Goal: Register for event/course

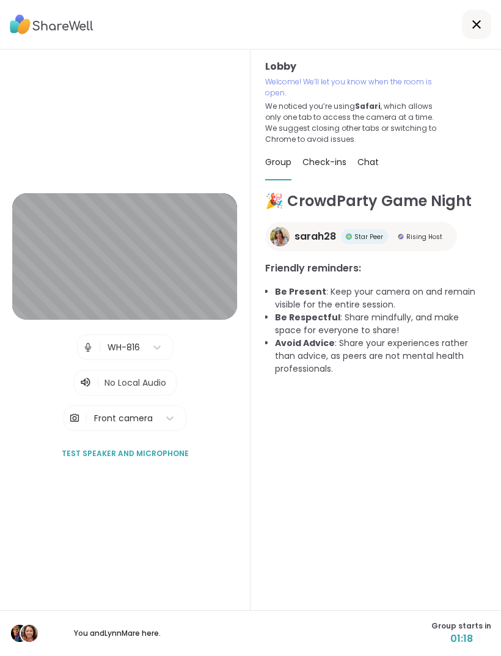
click at [486, 426] on div "🎉 CrowdParty Game Night sarah28 Star Peer Rising Host Friendly reminders: Be Pr…" at bounding box center [375, 423] width 221 height 467
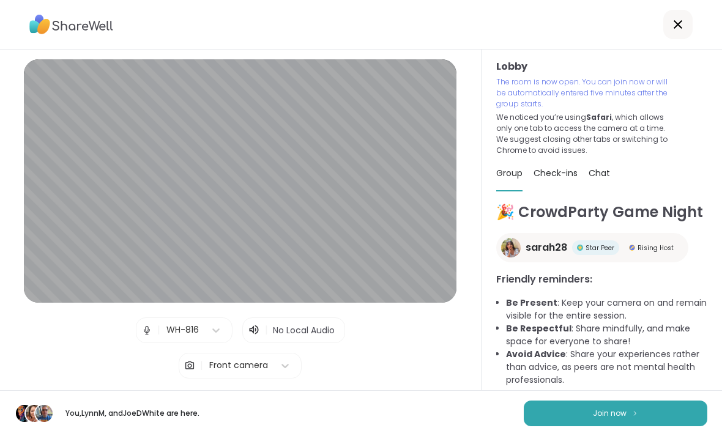
click at [501, 416] on button "Join now" at bounding box center [614, 414] width 183 height 26
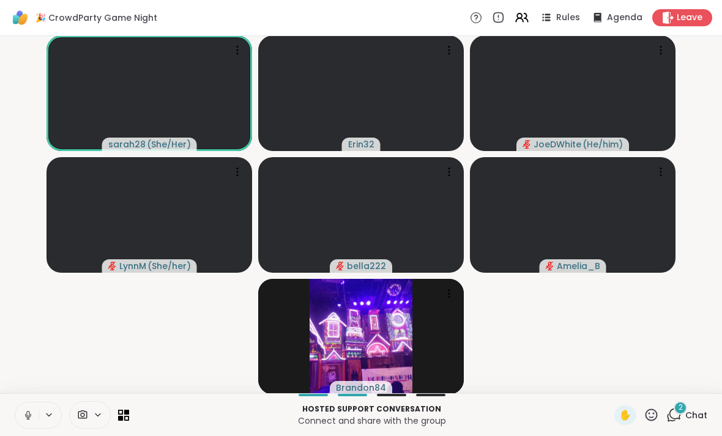
click at [501, 415] on div "2 Chat" at bounding box center [686, 415] width 41 height 20
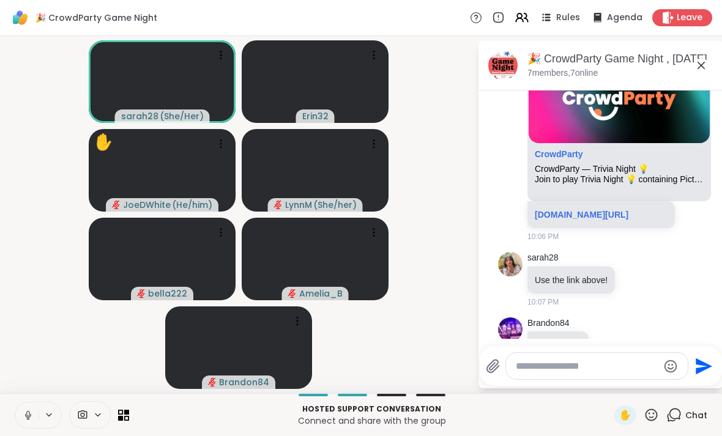
scroll to position [169, 0]
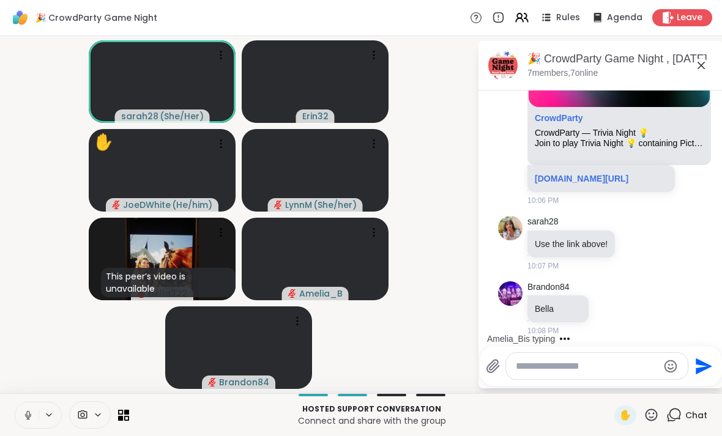
click at [501, 179] on link "[DOMAIN_NAME][URL]" at bounding box center [581, 179] width 94 height 10
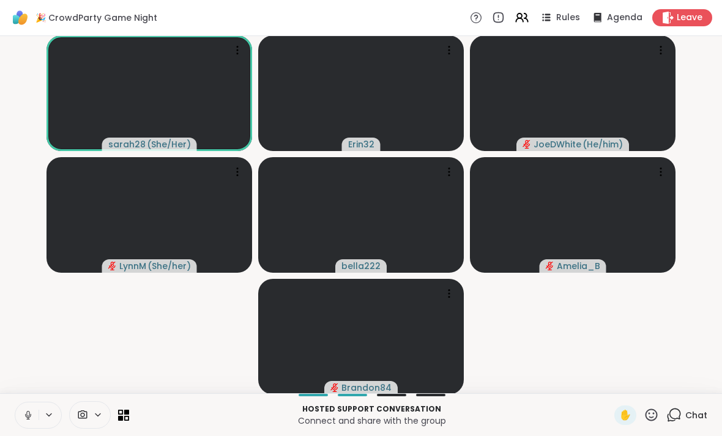
click at [683, 411] on div "Chat" at bounding box center [686, 415] width 41 height 20
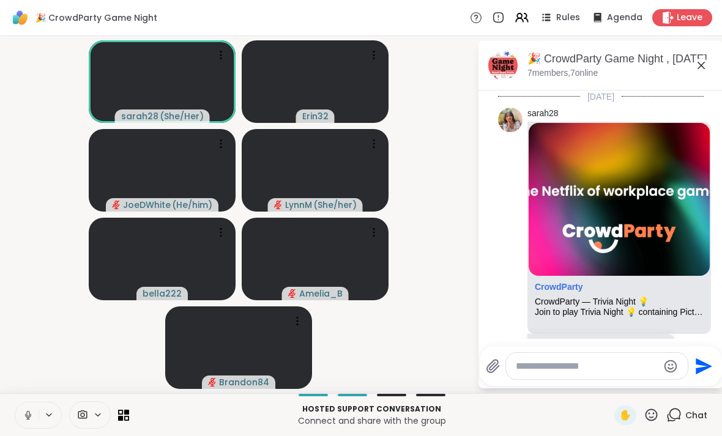
click at [667, 416] on icon at bounding box center [673, 414] width 15 height 15
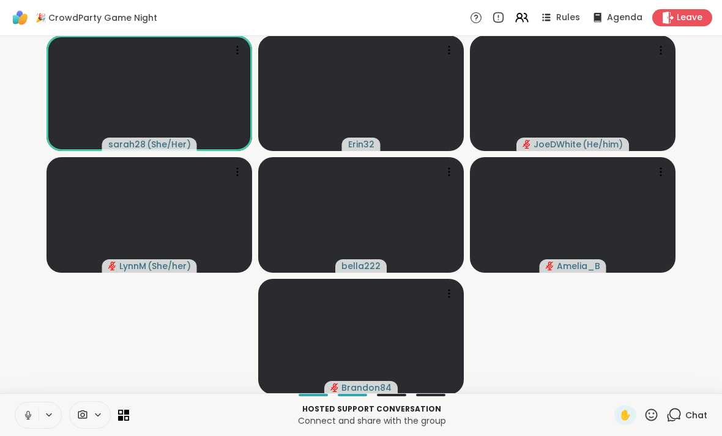
click at [689, 416] on span "Chat" at bounding box center [696, 415] width 22 height 12
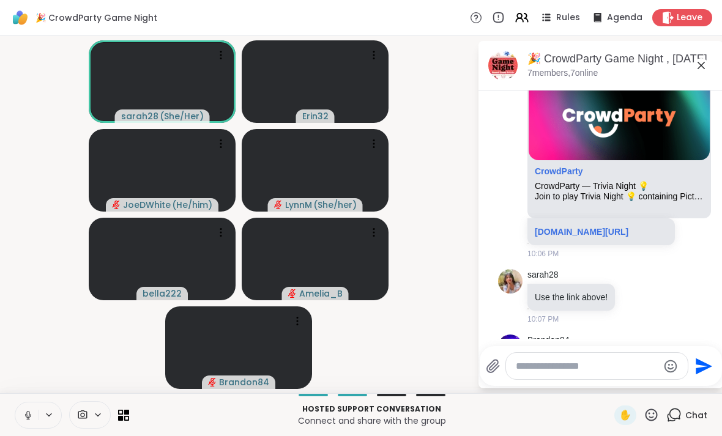
scroll to position [113, 0]
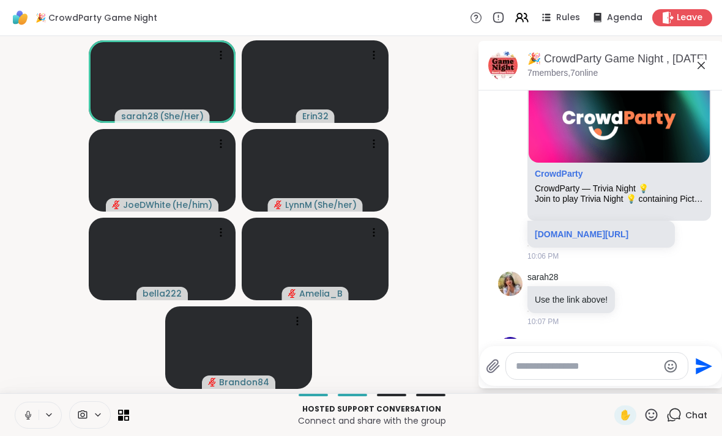
click at [628, 233] on link "crowdparty.app/rooms/hloWIK_" at bounding box center [581, 234] width 94 height 10
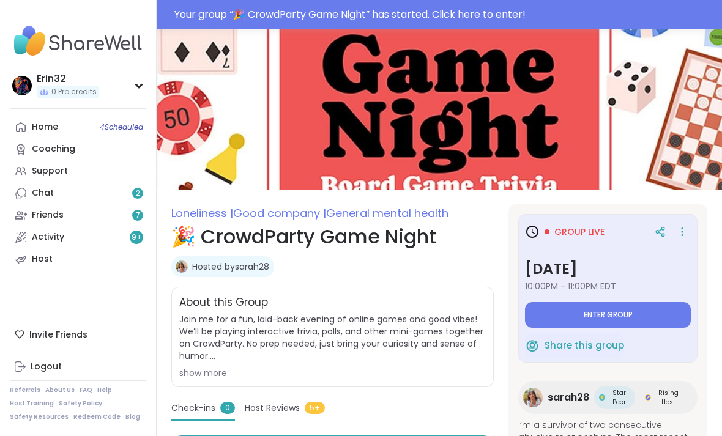
type textarea "*"
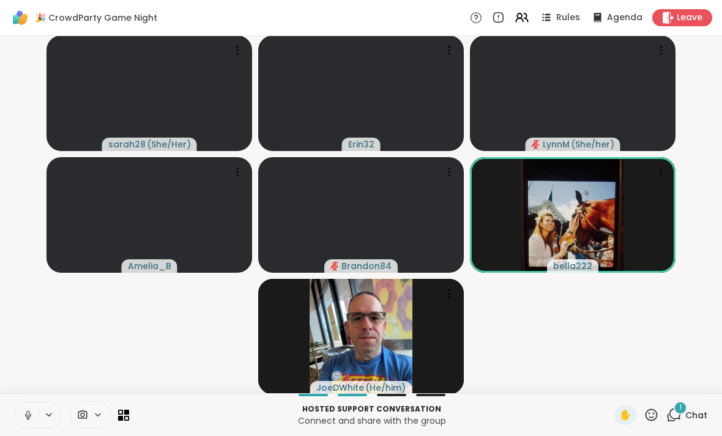
click at [674, 405] on div "1" at bounding box center [679, 407] width 13 height 13
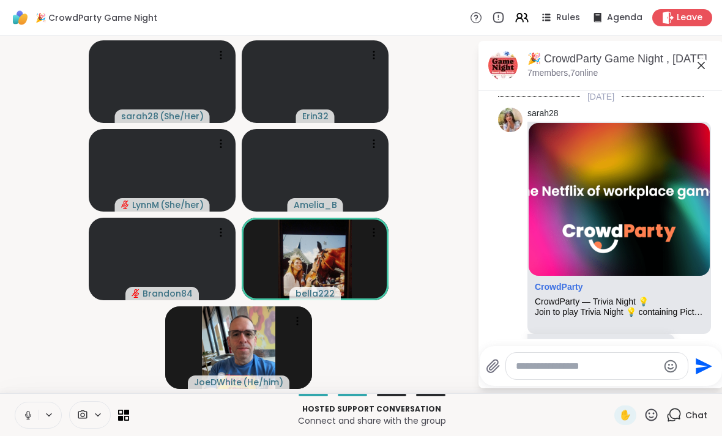
scroll to position [497, 0]
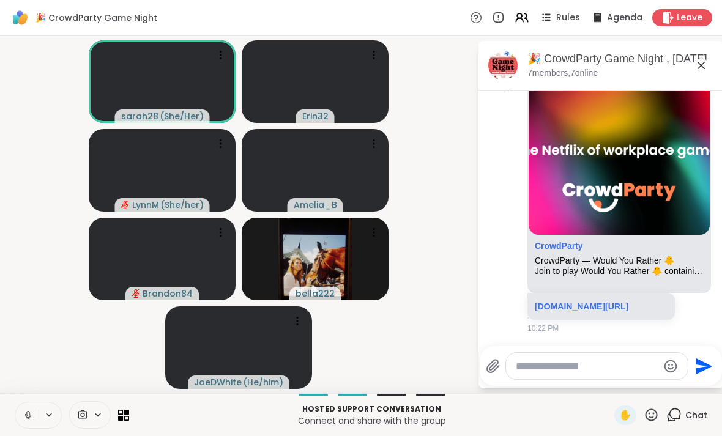
click at [628, 301] on link "crowdparty.app/rooms/cQgXhNn" at bounding box center [581, 306] width 94 height 10
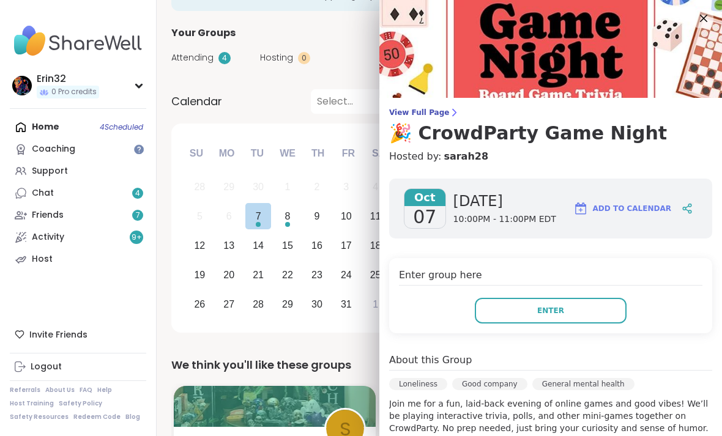
click at [372, 244] on div "18" at bounding box center [375, 245] width 11 height 17
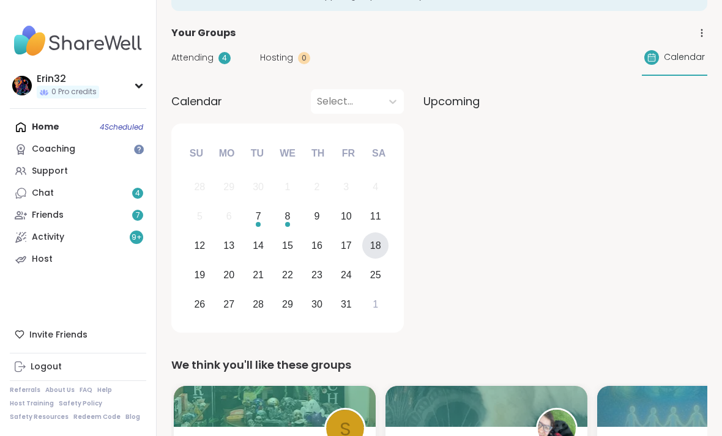
scroll to position [64, 0]
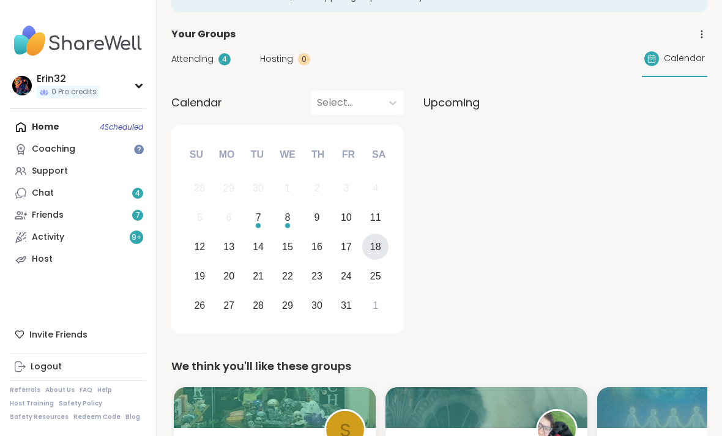
click at [125, 132] on div "Home 4 Scheduled Coaching Support Chat 4 Friends 7 Activity 9 + Host" at bounding box center [78, 193] width 136 height 154
click at [120, 126] on div "Home 4 Scheduled Coaching Support Chat 4 Friends 7 Activity 9 + Host" at bounding box center [78, 193] width 136 height 154
click at [94, 120] on div "Home 4 Scheduled Coaching Support Chat 4 Friends 7 Activity 9 + Host" at bounding box center [78, 193] width 136 height 154
click at [93, 128] on div "Home 4 Scheduled Coaching Support Chat 4 Friends 7 Activity 9 + Host" at bounding box center [78, 193] width 136 height 154
click at [522, 158] on div at bounding box center [565, 231] width 284 height 213
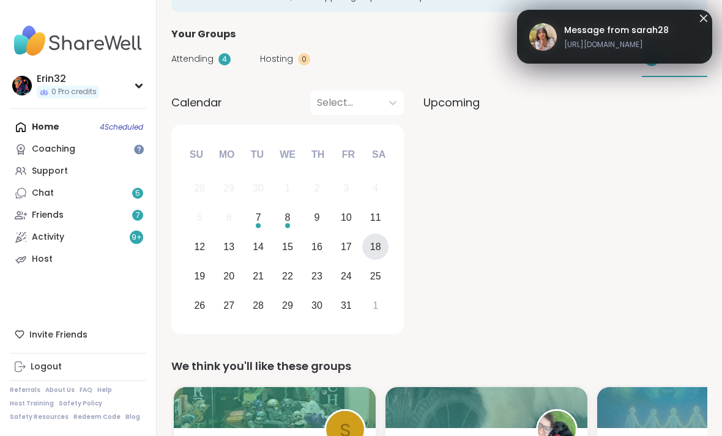
scroll to position [0, 0]
click at [261, 221] on div "7" at bounding box center [259, 217] width 6 height 17
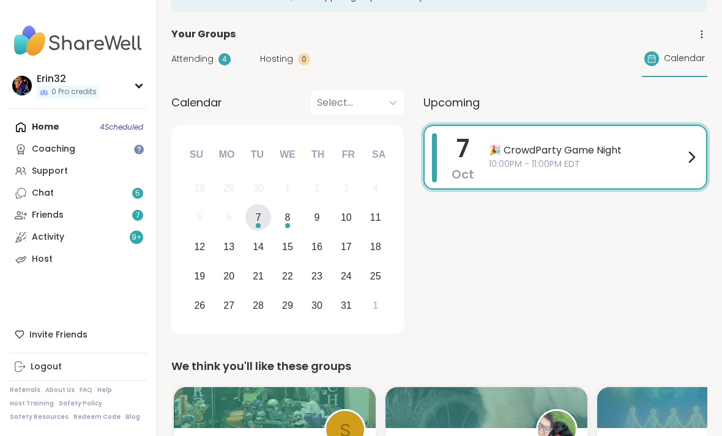
click at [290, 217] on div "8" at bounding box center [288, 217] width 6 height 17
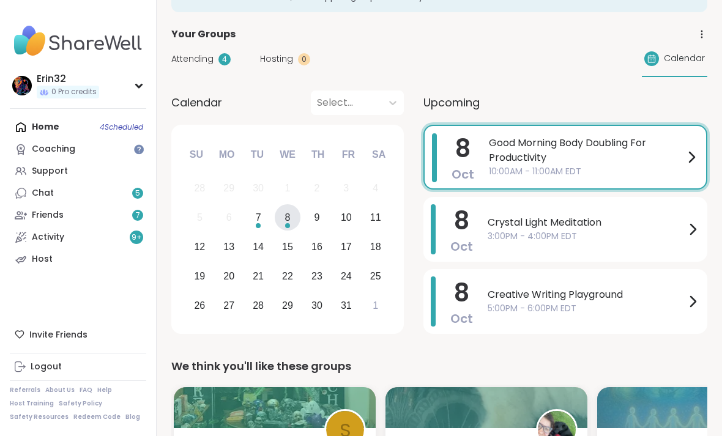
click at [260, 215] on div "7" at bounding box center [259, 217] width 6 height 17
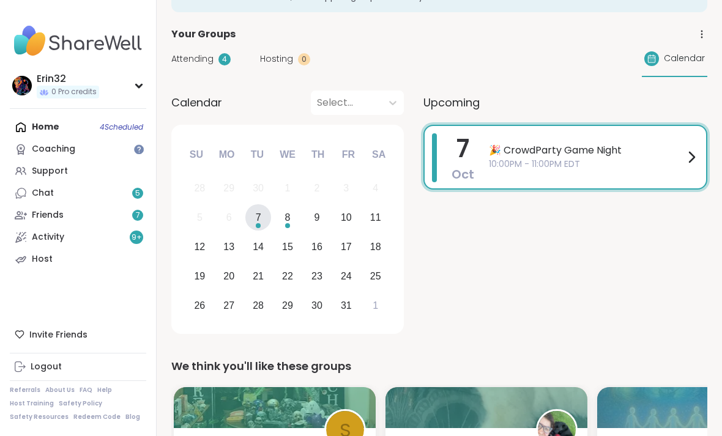
click at [564, 158] on span "10:00PM - 11:00PM EDT" at bounding box center [586, 164] width 195 height 13
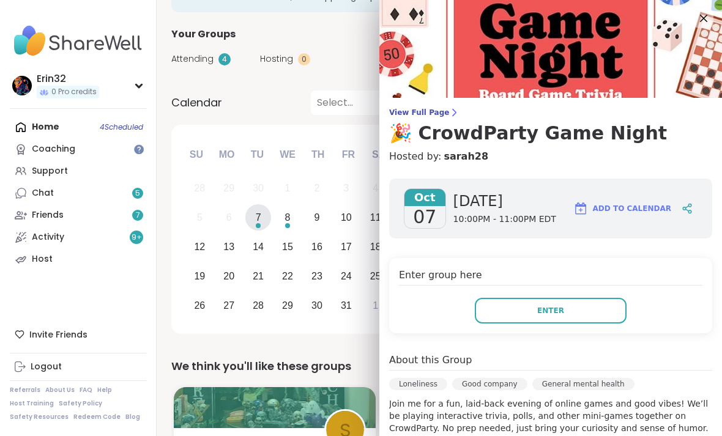
click at [577, 309] on button "Enter" at bounding box center [551, 311] width 152 height 26
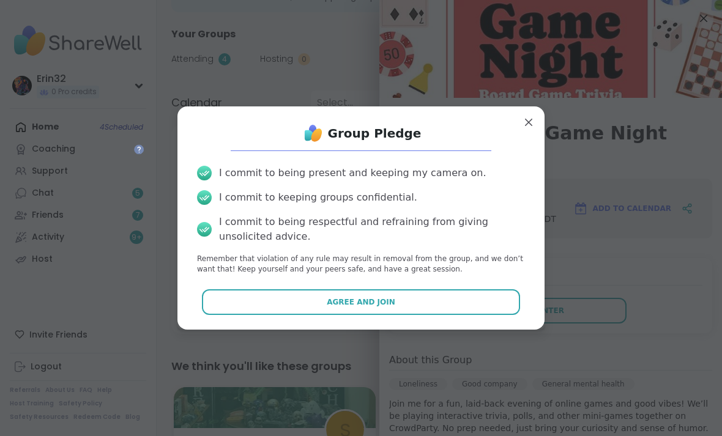
click at [491, 312] on button "Agree and Join" at bounding box center [361, 302] width 319 height 26
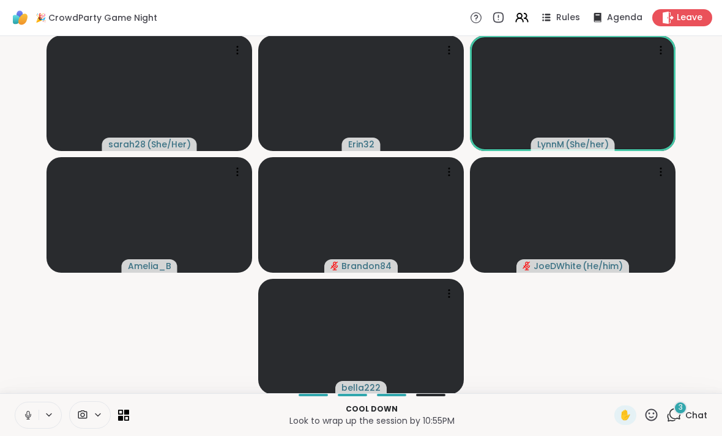
click at [683, 402] on div "3" at bounding box center [679, 407] width 13 height 13
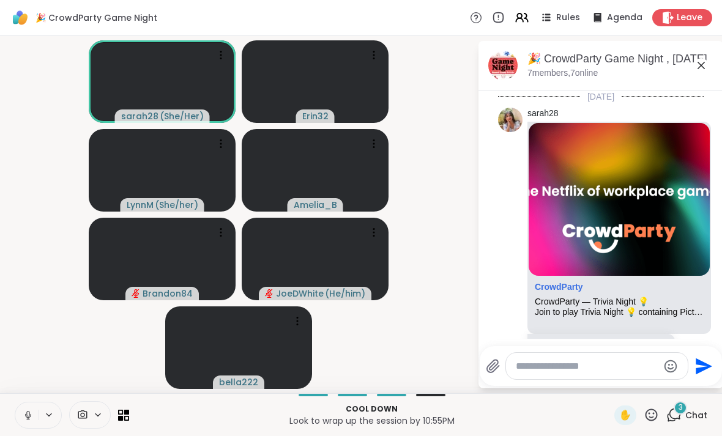
scroll to position [1348, 0]
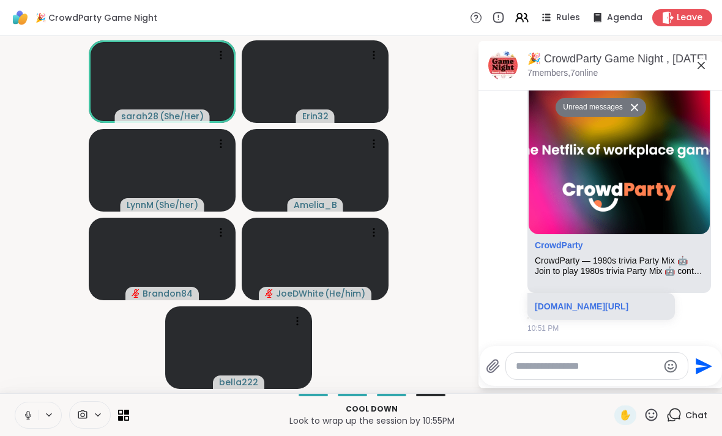
click at [637, 293] on div "crowdparty.app/rooms/sEMg40_" at bounding box center [600, 306] width 147 height 27
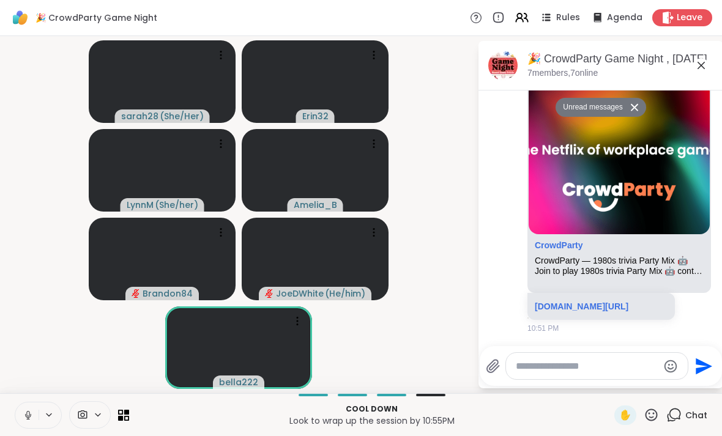
click at [600, 301] on link "crowdparty.app/rooms/sEMg40_" at bounding box center [581, 306] width 94 height 10
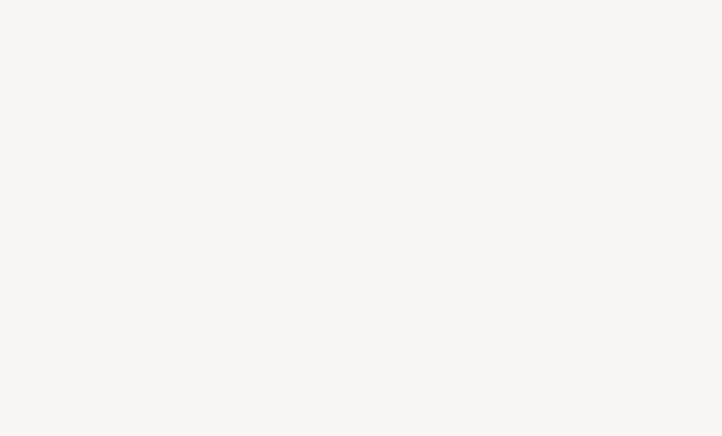
click at [440, 1] on div at bounding box center [361, 218] width 722 height 436
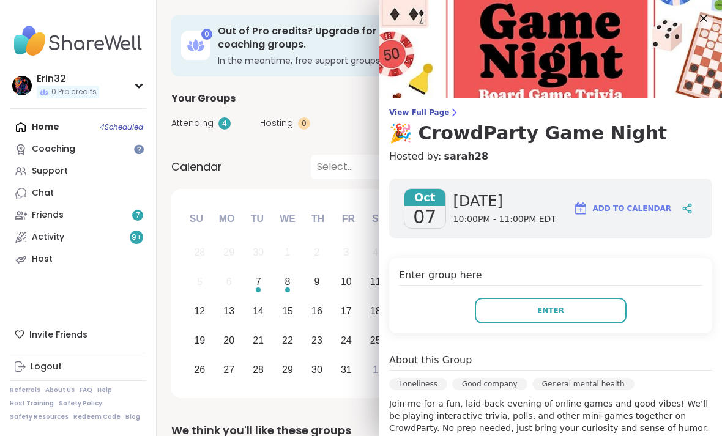
click at [586, 302] on button "Enter" at bounding box center [551, 311] width 152 height 26
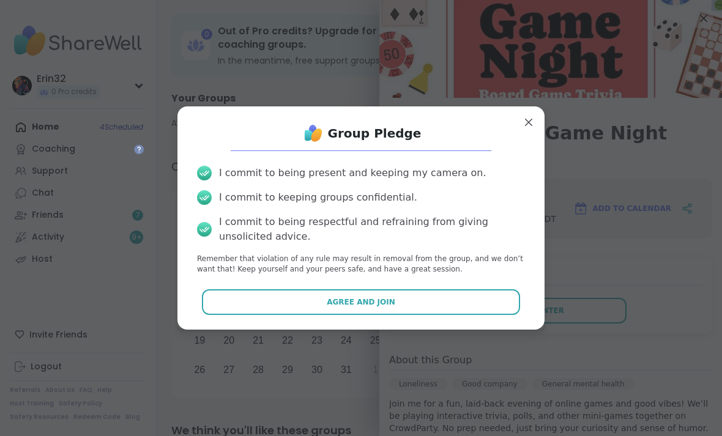
click at [503, 289] on button "Agree and Join" at bounding box center [361, 302] width 319 height 26
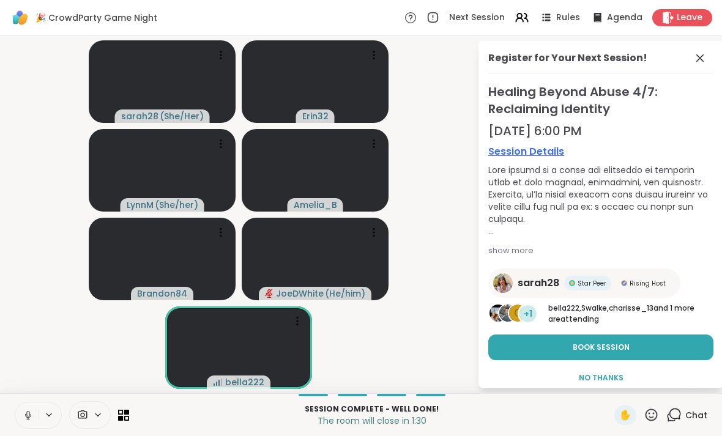
click at [651, 336] on button "Book Session" at bounding box center [600, 348] width 225 height 26
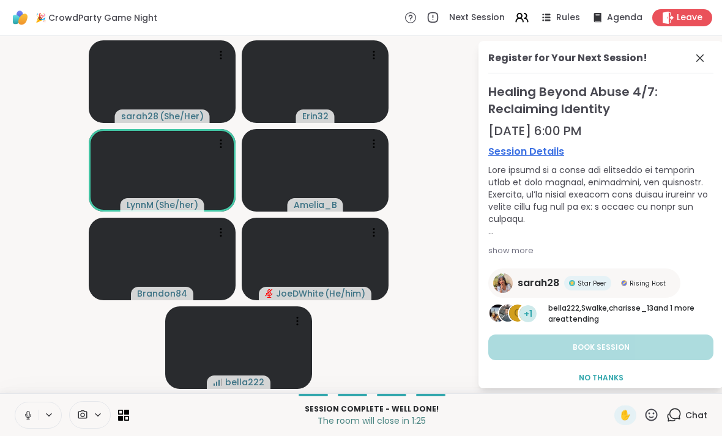
click at [707, 53] on span at bounding box center [700, 58] width 17 height 15
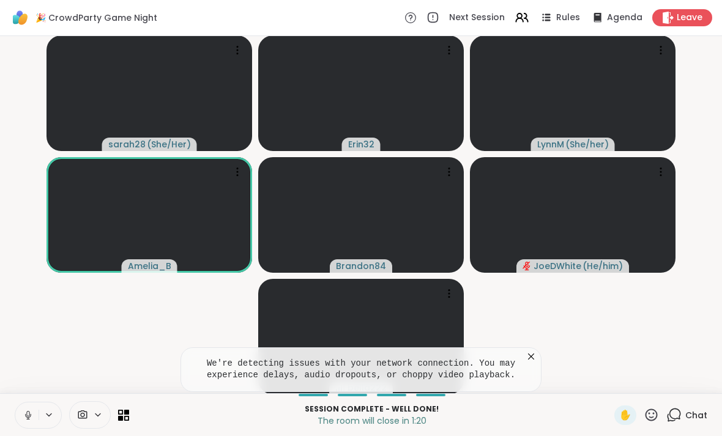
click at [521, 355] on div "We're detecting issues with your network connection. You may experience delays,…" at bounding box center [360, 369] width 361 height 45
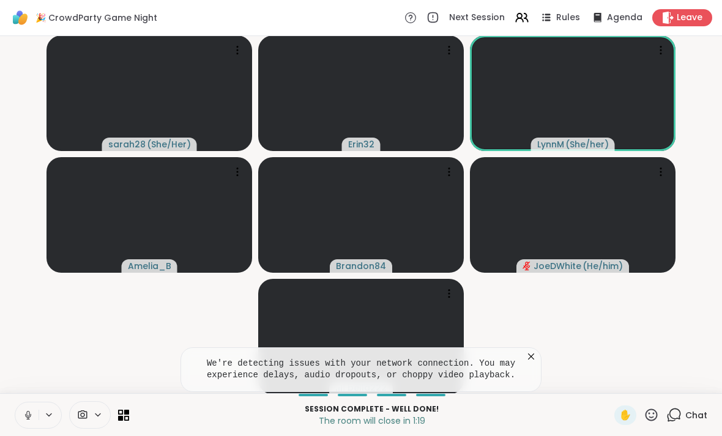
click at [527, 358] on icon at bounding box center [531, 356] width 12 height 12
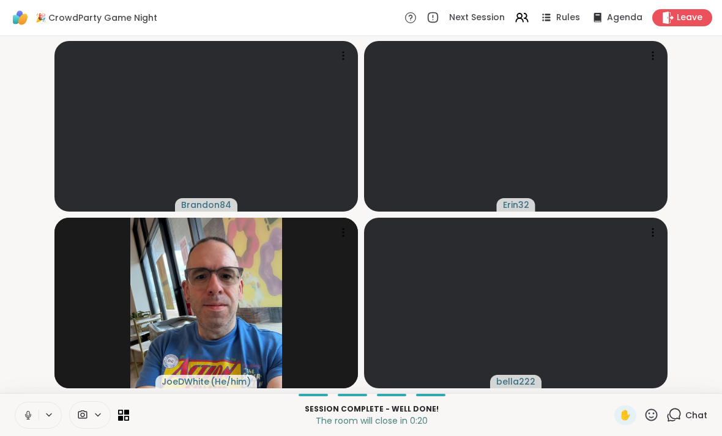
click at [686, 21] on span "Leave" at bounding box center [689, 18] width 26 height 12
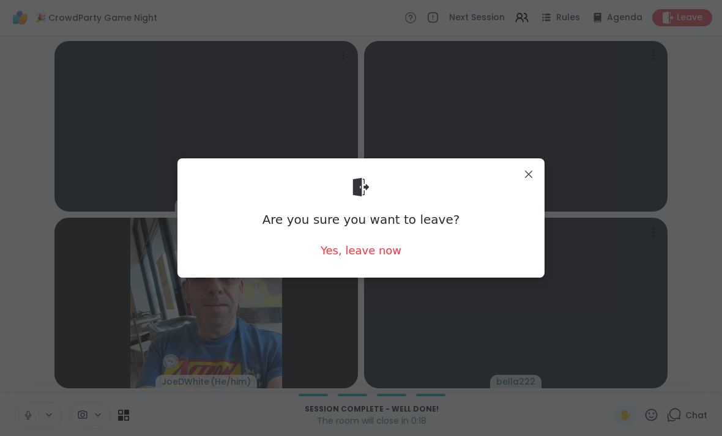
click at [382, 256] on div "Yes, leave now" at bounding box center [360, 250] width 81 height 15
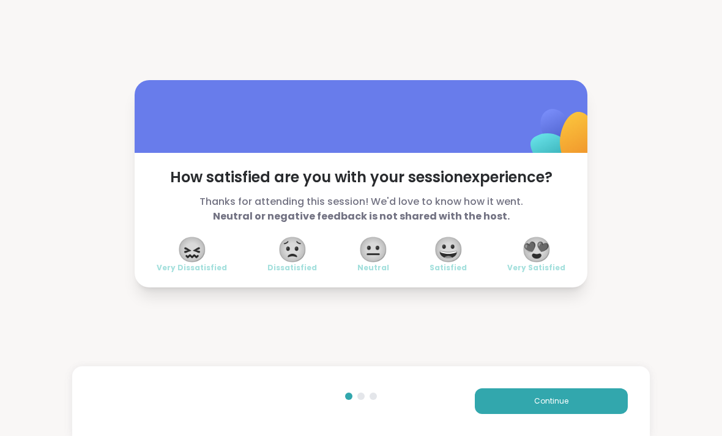
click at [546, 255] on span "😍" at bounding box center [536, 250] width 31 height 22
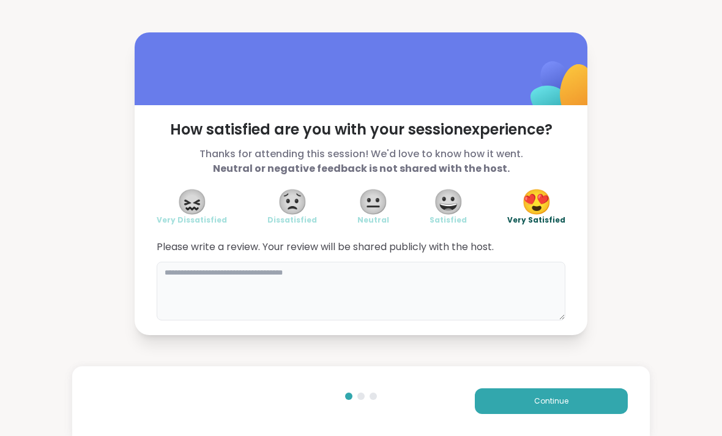
click at [446, 290] on textarea at bounding box center [361, 291] width 409 height 59
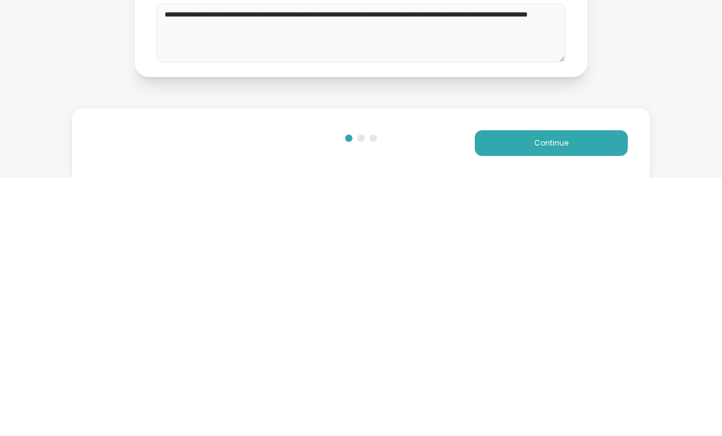
type textarea "**********"
click at [569, 388] on button "Continue" at bounding box center [551, 401] width 153 height 26
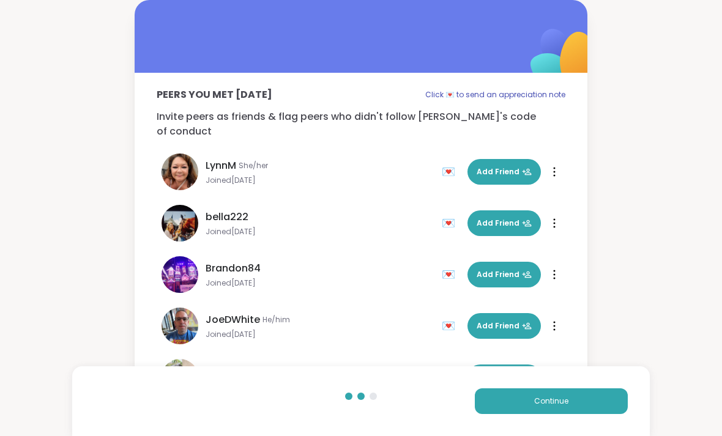
scroll to position [59, 0]
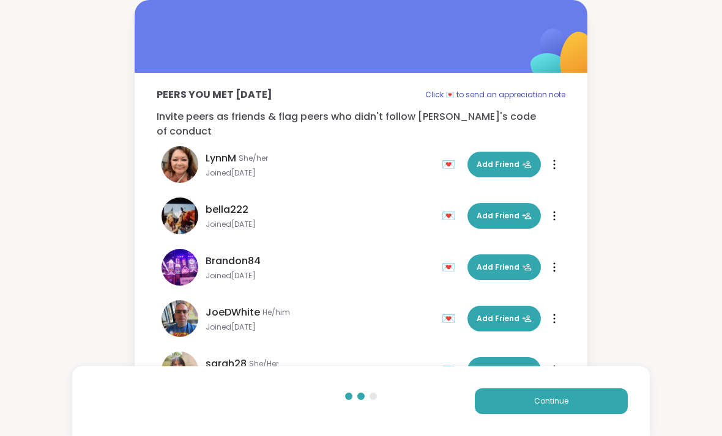
click at [511, 152] on button "Add Friend" at bounding box center [503, 165] width 73 height 26
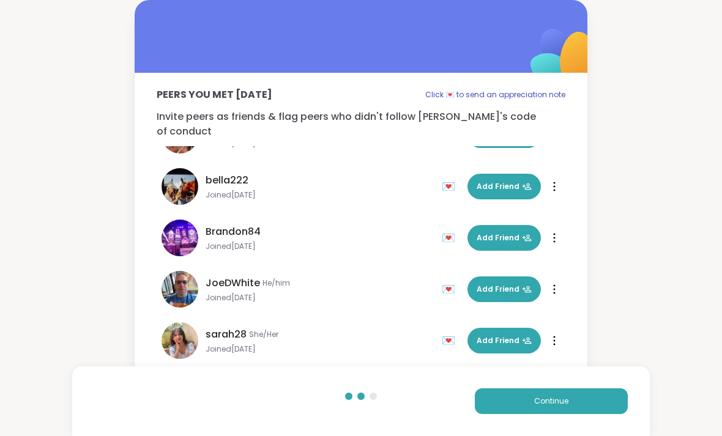
scroll to position [88, 0]
click at [580, 398] on button "Continue" at bounding box center [551, 401] width 153 height 26
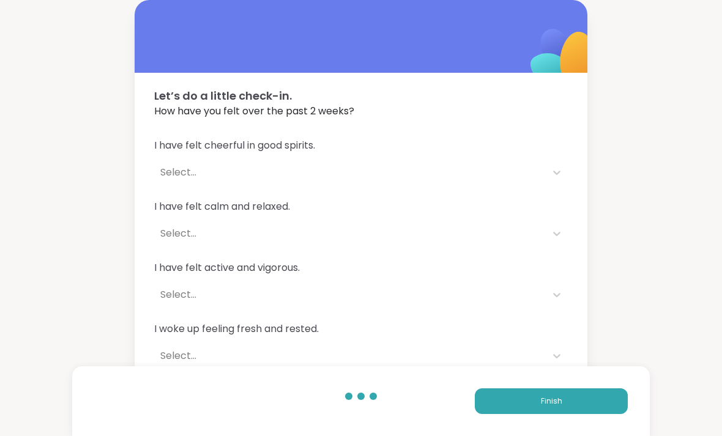
click at [553, 160] on div at bounding box center [557, 172] width 22 height 24
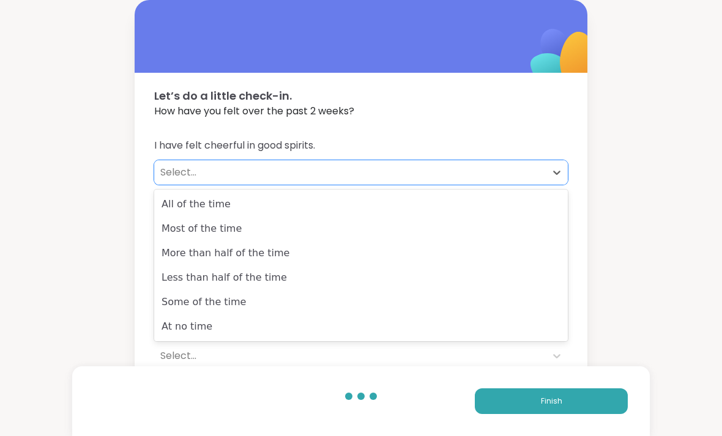
click at [531, 207] on div "All of the time" at bounding box center [360, 204] width 413 height 24
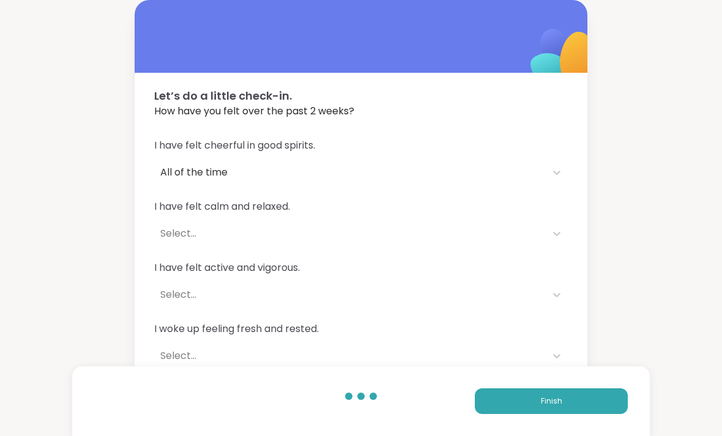
click at [583, 246] on div "I have felt cheerful in good spirits. All of the time I have felt calm and rela…" at bounding box center [361, 284] width 453 height 320
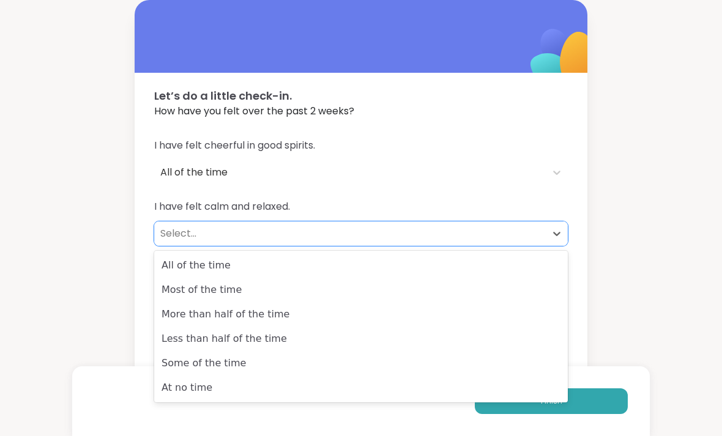
click at [517, 317] on div "More than half of the time" at bounding box center [360, 314] width 413 height 24
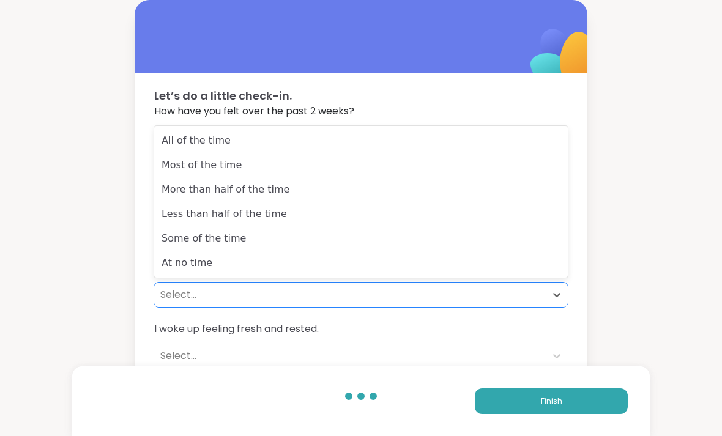
click at [493, 198] on div "More than half of the time" at bounding box center [360, 189] width 413 height 24
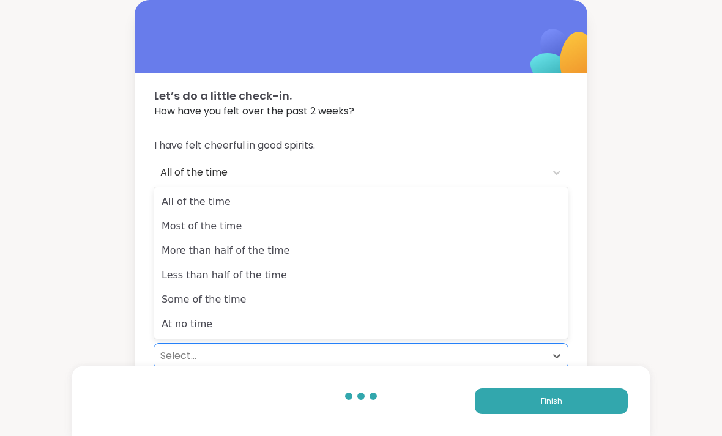
click at [473, 198] on div "All of the time" at bounding box center [360, 202] width 413 height 24
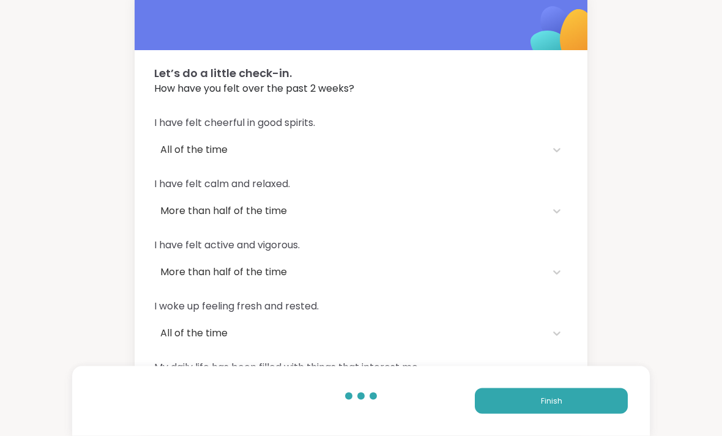
scroll to position [37, 0]
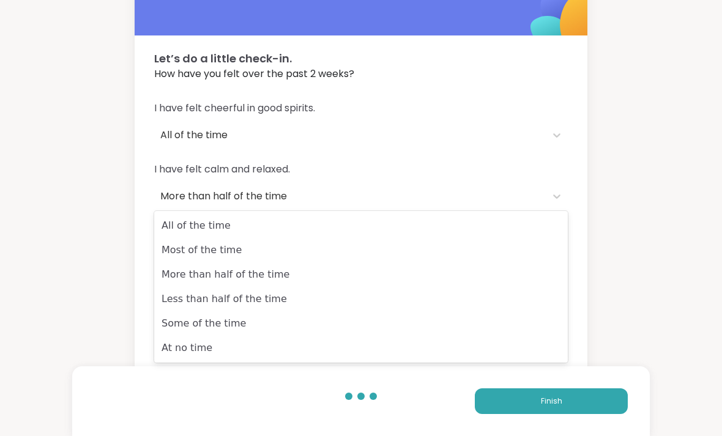
click at [492, 281] on div "More than half of the time" at bounding box center [360, 274] width 413 height 24
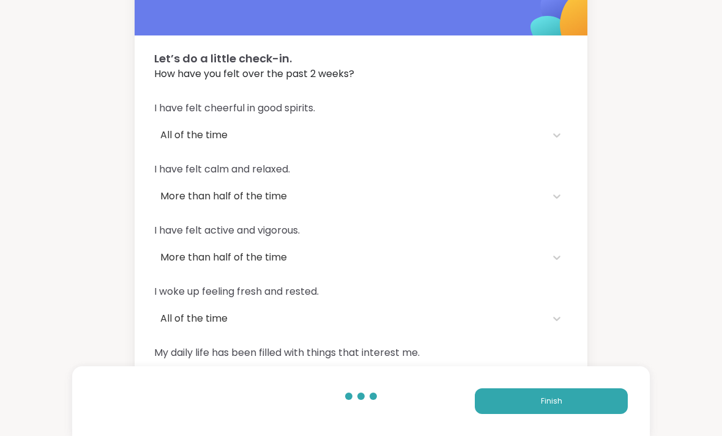
click at [557, 407] on span "Finish" at bounding box center [551, 401] width 21 height 11
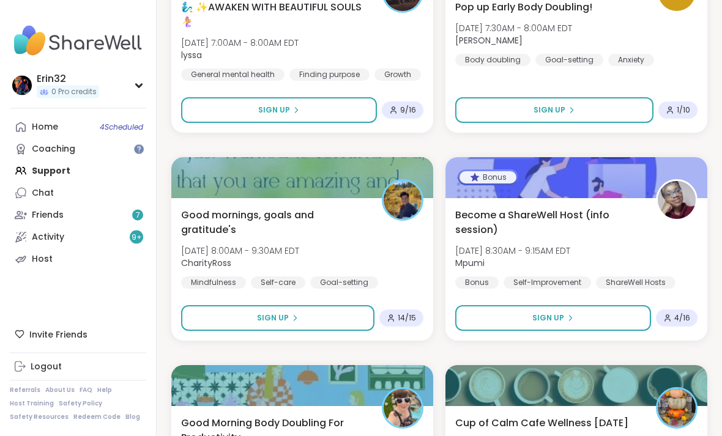
scroll to position [640, 0]
click at [356, 314] on button "Sign Up" at bounding box center [277, 318] width 193 height 26
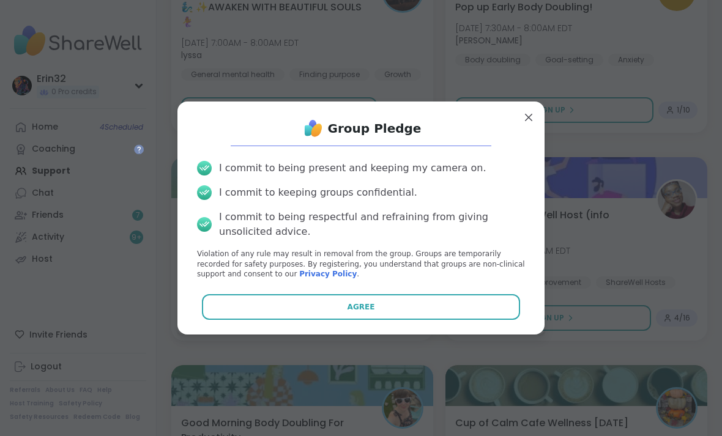
click at [459, 314] on button "Agree" at bounding box center [361, 307] width 319 height 26
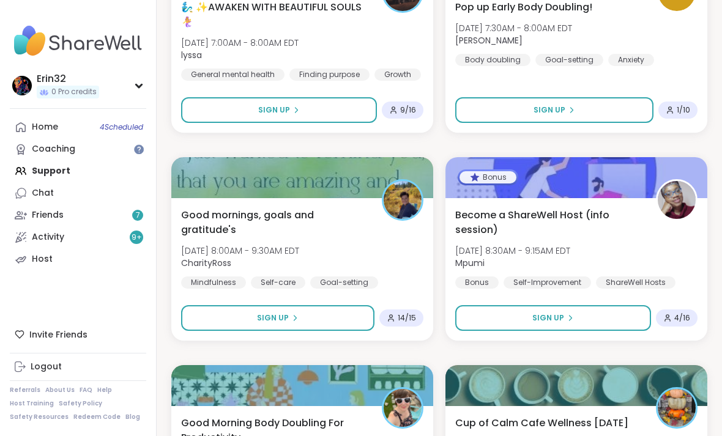
click at [126, 124] on span "4 Scheduled" at bounding box center [121, 127] width 43 height 10
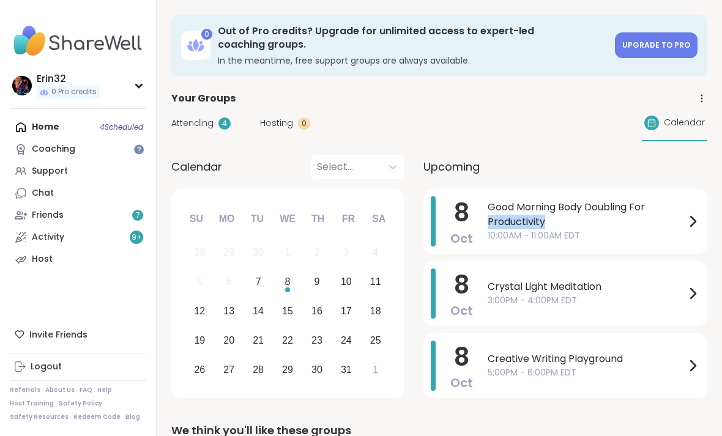
click at [613, 224] on span "Good Morning Body Doubling For Productivity" at bounding box center [586, 214] width 198 height 29
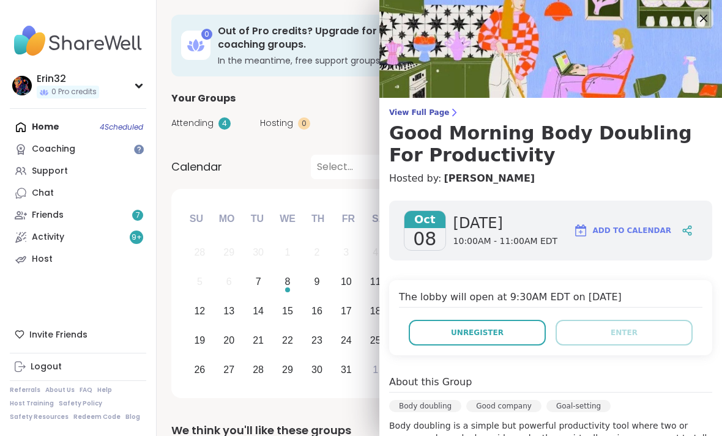
click at [519, 326] on button "Unregister" at bounding box center [477, 333] width 137 height 26
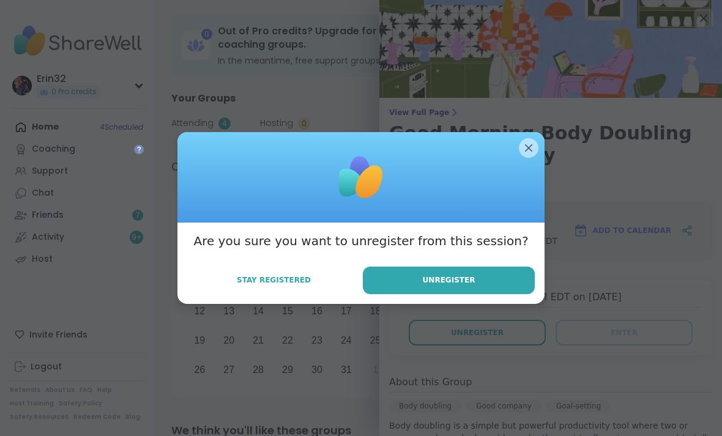
click at [500, 294] on button "Unregister" at bounding box center [449, 281] width 172 height 28
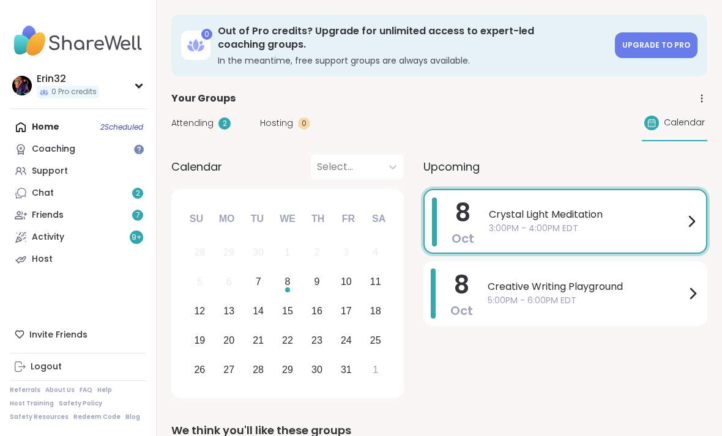
click at [100, 169] on link "Support" at bounding box center [78, 171] width 136 height 22
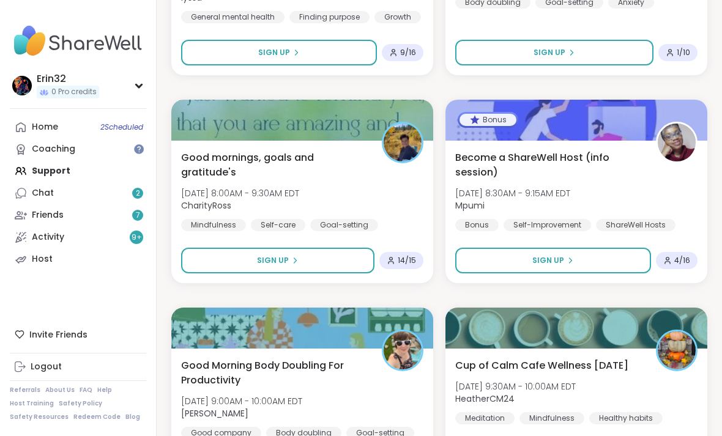
scroll to position [696, 0]
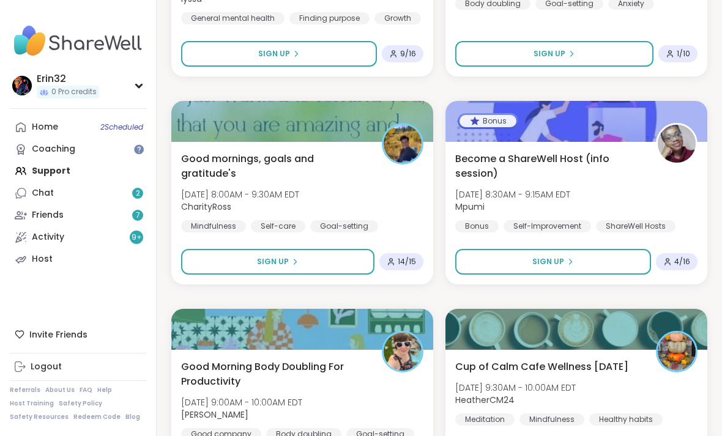
click at [330, 260] on button "Sign Up" at bounding box center [277, 262] width 193 height 26
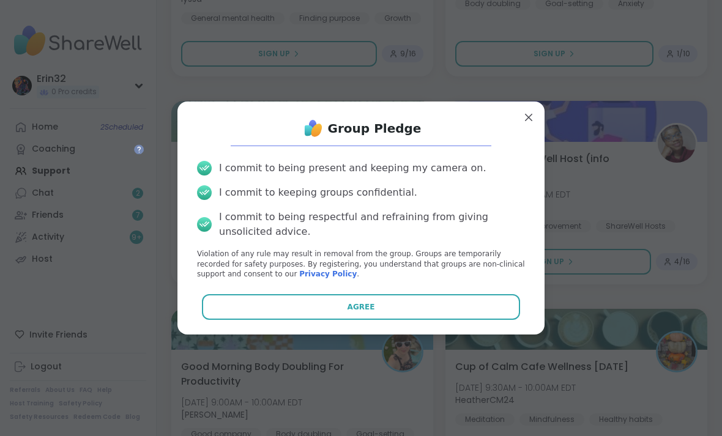
click at [445, 320] on button "Agree" at bounding box center [361, 307] width 319 height 26
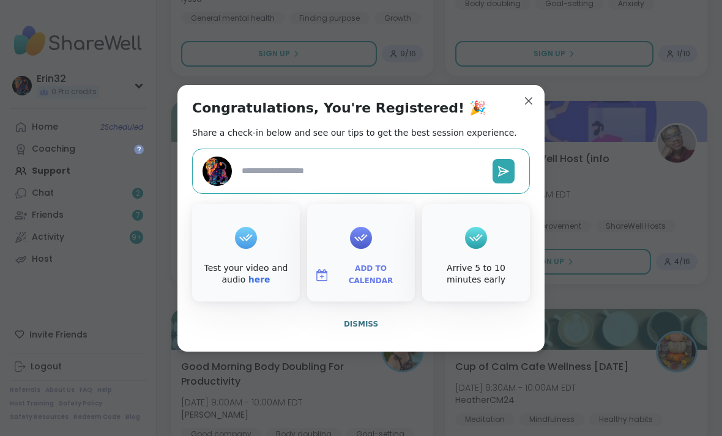
type textarea "*"
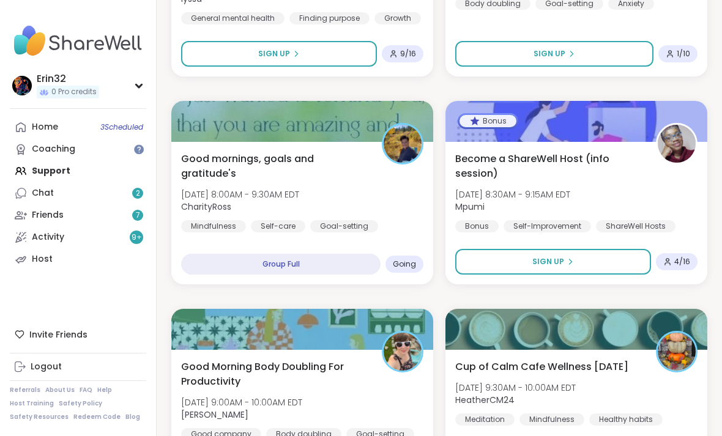
click at [393, 188] on div "Good mornings, goals and gratitude's [DATE] 8:00AM - 9:30AM EDT CharityRoss Min…" at bounding box center [302, 192] width 242 height 81
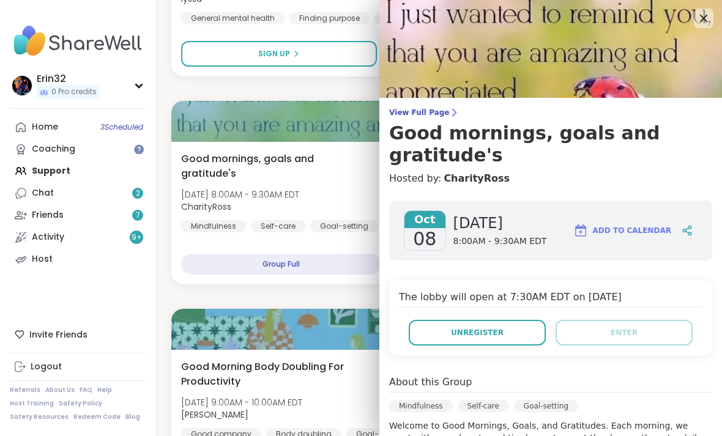
click at [698, 21] on icon at bounding box center [703, 18] width 15 height 15
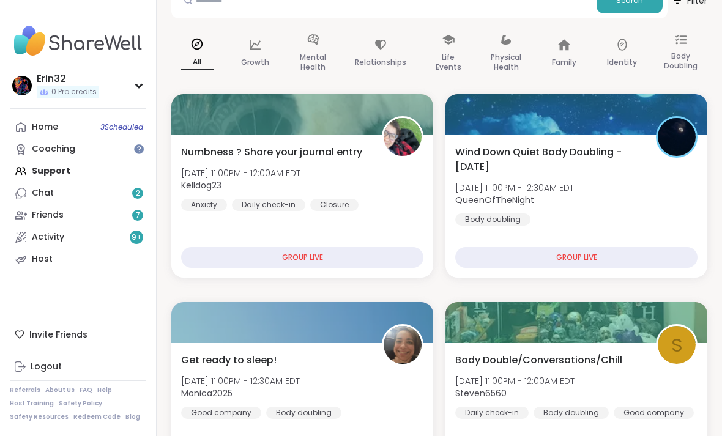
scroll to position [76, 0]
